Goal: Information Seeking & Learning: Find contact information

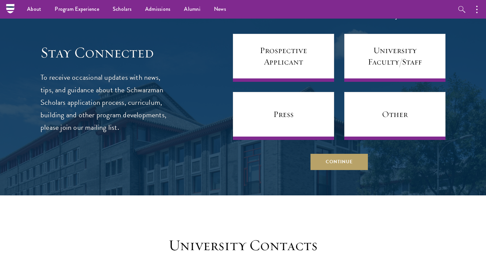
scroll to position [2663, 0]
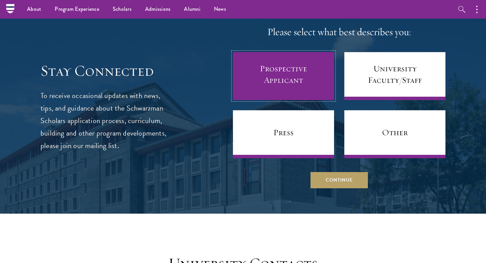
click at [275, 67] on link "Prospective Applicant" at bounding box center [283, 76] width 101 height 48
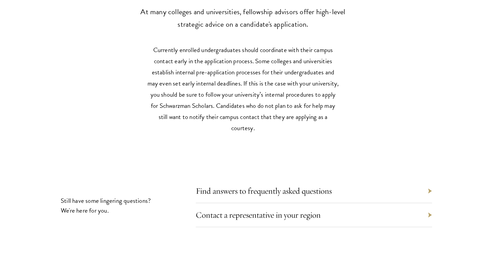
scroll to position [2951, 0]
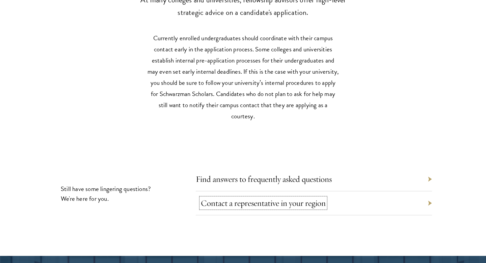
click at [238, 198] on link "Contact a representative in your region" at bounding box center [263, 203] width 125 height 10
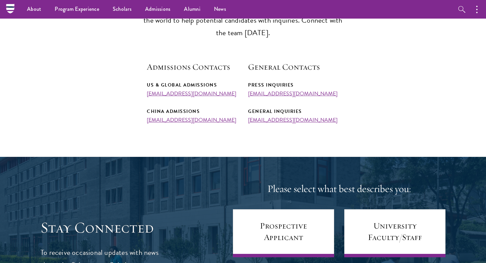
scroll to position [226, 0]
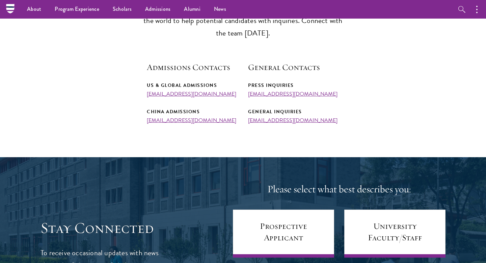
drag, startPoint x: 230, startPoint y: 92, endPoint x: 133, endPoint y: 94, distance: 96.6
click at [133, 94] on section "Admissions Team The Schwarzman Scholars admissions team has representatives all…" at bounding box center [243, 48] width 486 height 149
copy link "[EMAIL_ADDRESS][DOMAIN_NAME]"
